Goal: Task Accomplishment & Management: Manage account settings

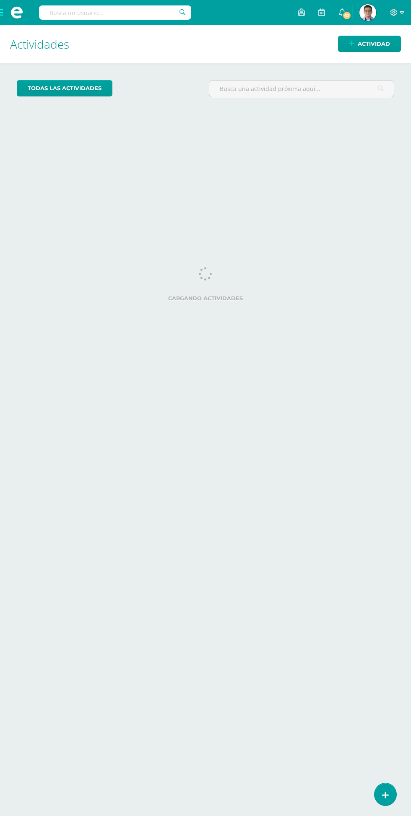
click at [9, 21] on span at bounding box center [17, 12] width 34 height 25
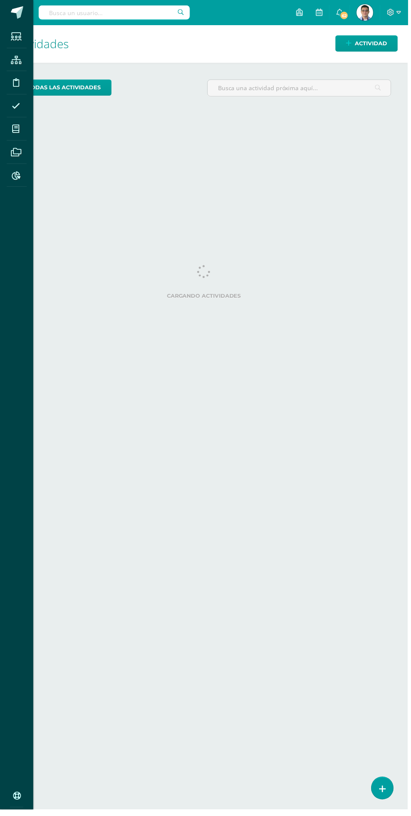
click at [16, 60] on icon at bounding box center [16, 60] width 10 height 8
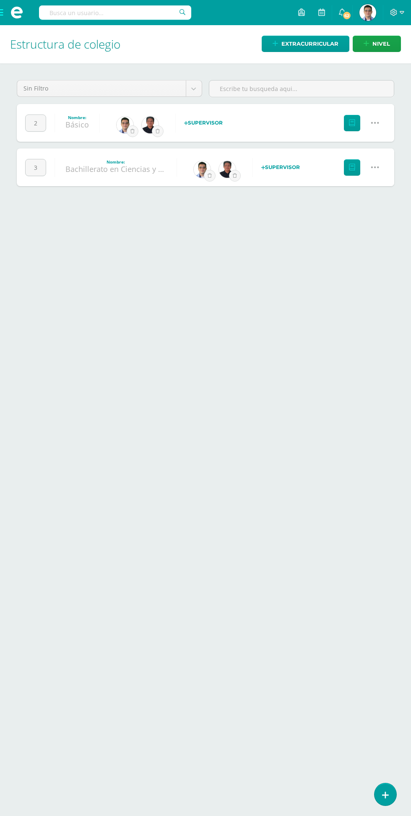
click at [381, 121] on link at bounding box center [375, 122] width 21 height 21
click at [324, 203] on html "Estudiantes Estructura Disciplina Asistencia Mis cursos Archivos Reportes Sopor…" at bounding box center [205, 101] width 411 height 203
click at [352, 123] on icon at bounding box center [352, 123] width 6 height 7
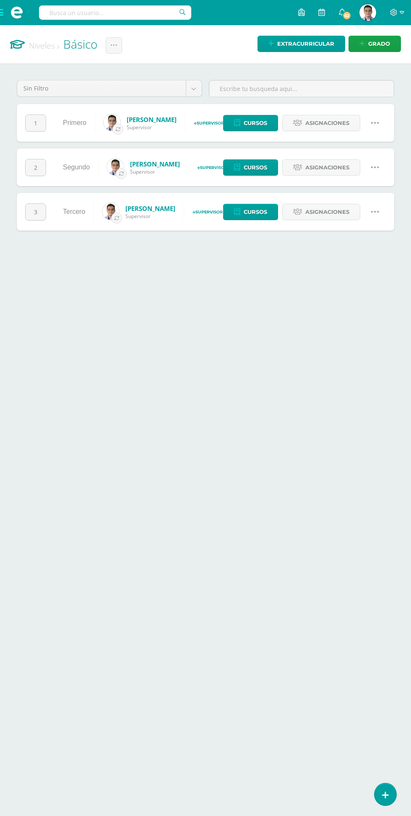
click at [375, 123] on icon at bounding box center [375, 122] width 9 height 9
click at [322, 248] on html "Estudiantes Estructura Disciplina Asistencia Mis cursos Archivos Reportes Sopor…" at bounding box center [205, 124] width 411 height 248
click at [327, 123] on span "Asignaciones" at bounding box center [327, 123] width 44 height 16
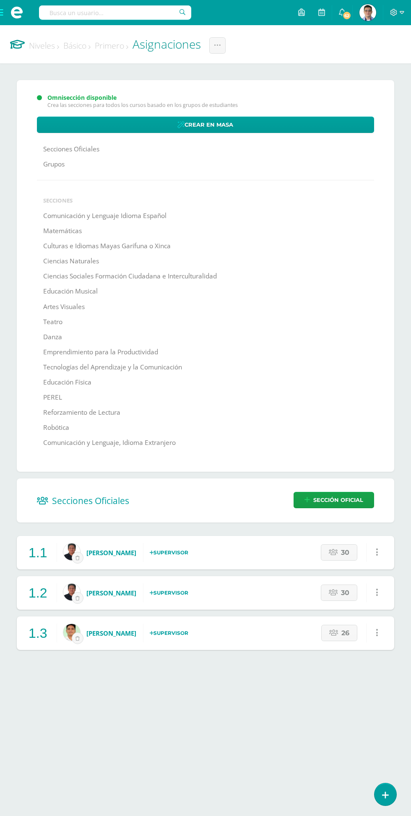
click at [48, 164] on link "Grupos" at bounding box center [53, 164] width 21 height 15
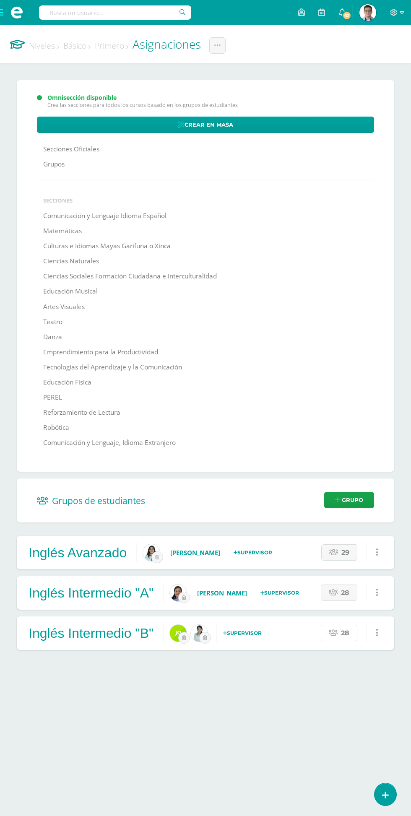
click at [341, 634] on link "28" at bounding box center [339, 633] width 36 height 16
select select "1"
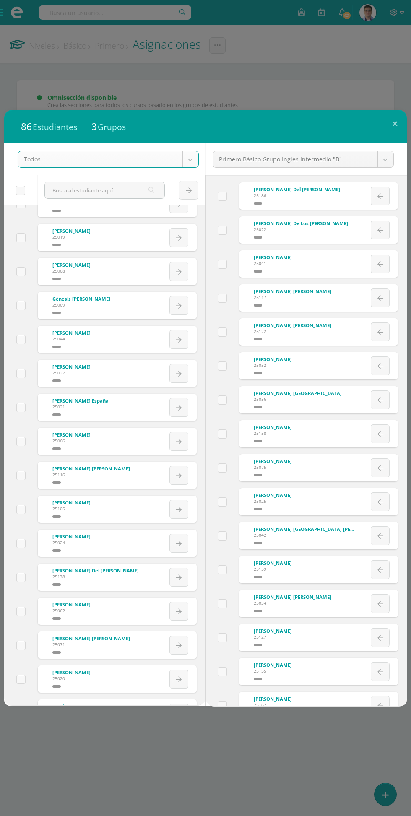
scroll to position [1434, 0]
